Goal: Entertainment & Leisure: Consume media (video, audio)

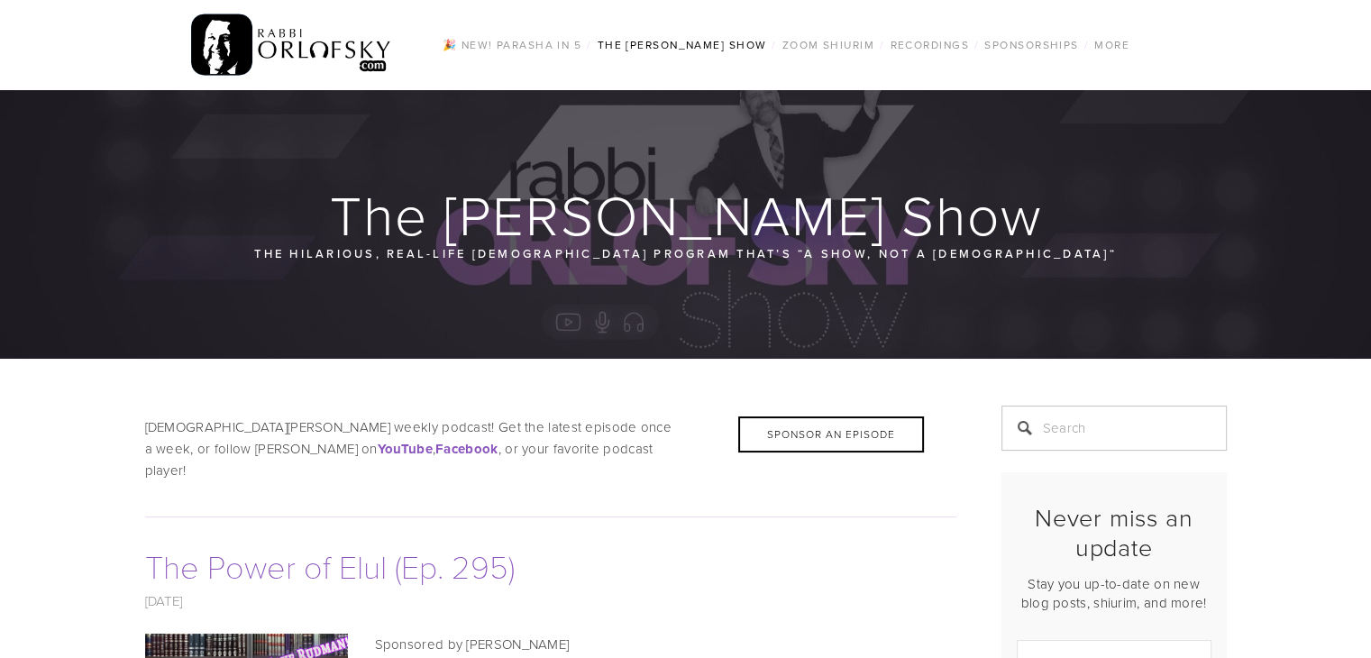
click at [389, 553] on link "The Power of Elul (Ep. 295)" at bounding box center [330, 566] width 370 height 44
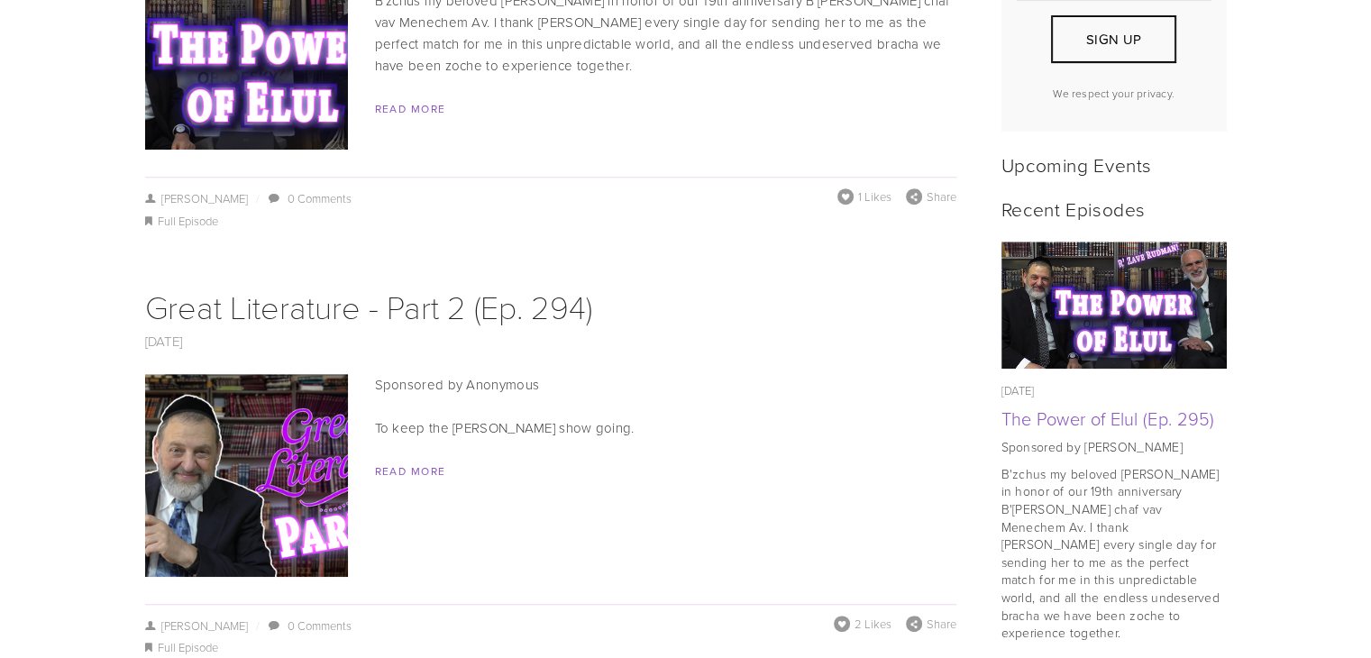
scroll to position [699, 0]
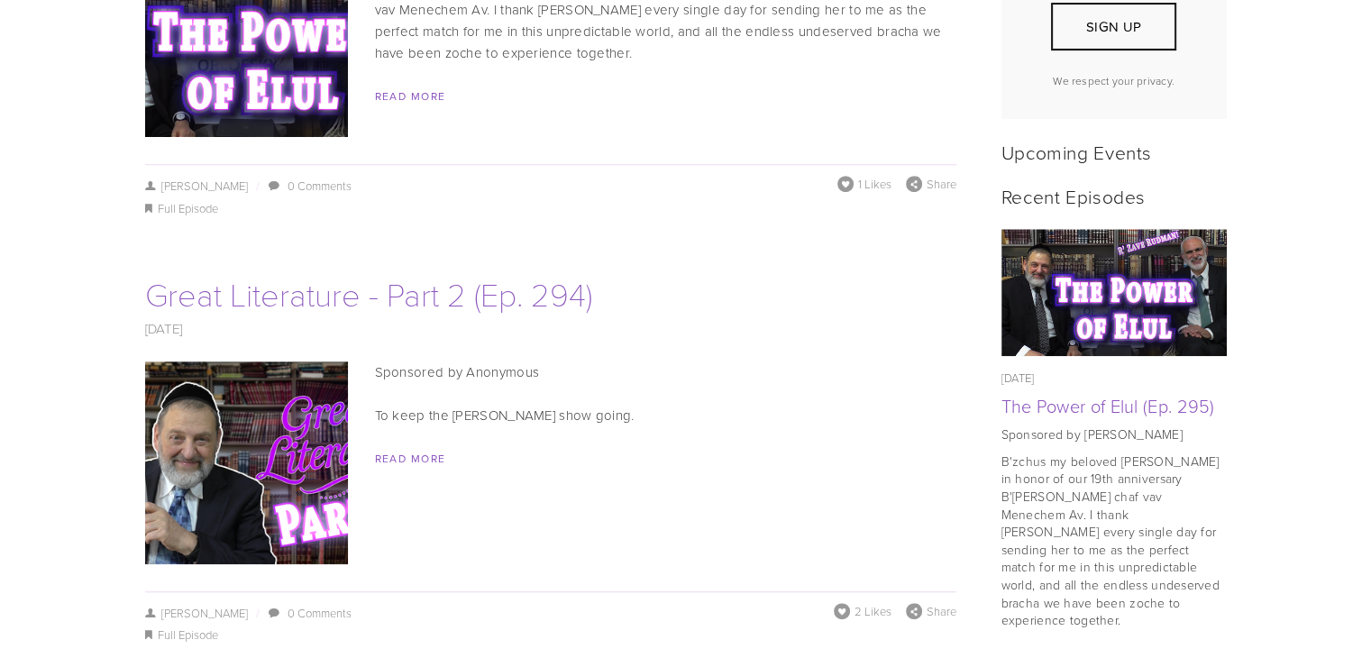
click at [497, 284] on link "Great Literature - Part 2 (Ep. 294)" at bounding box center [368, 293] width 447 height 44
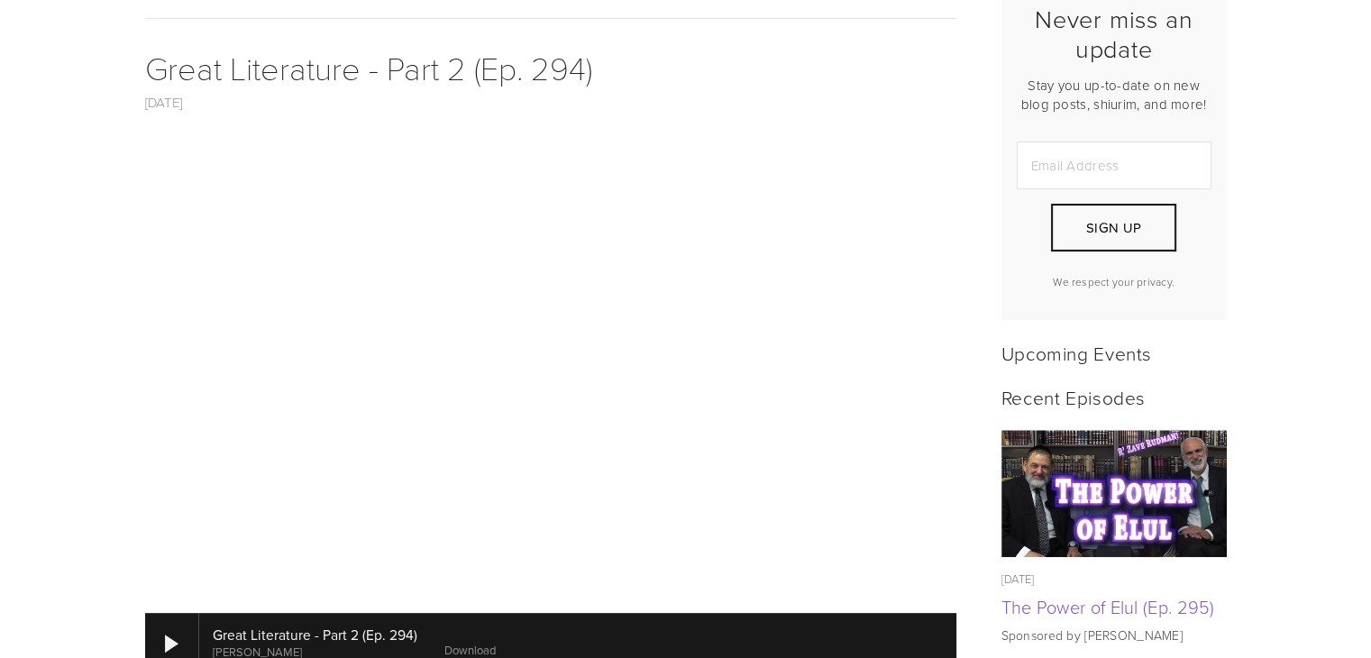
scroll to position [504, 0]
